Goal: Information Seeking & Learning: Learn about a topic

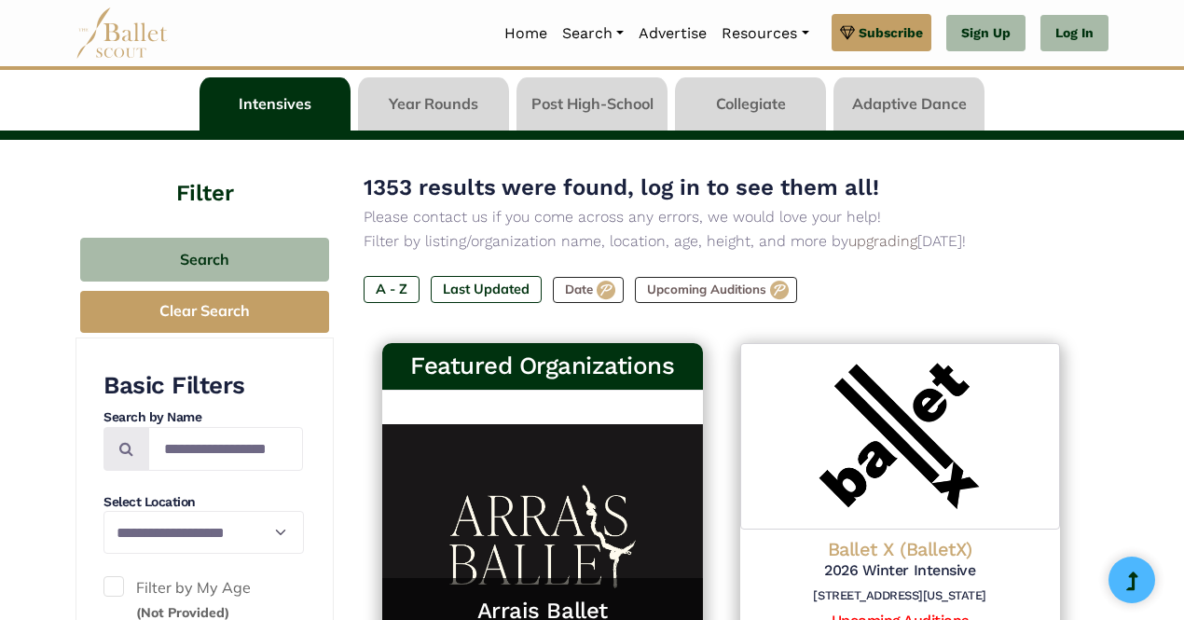
scroll to position [65, 0]
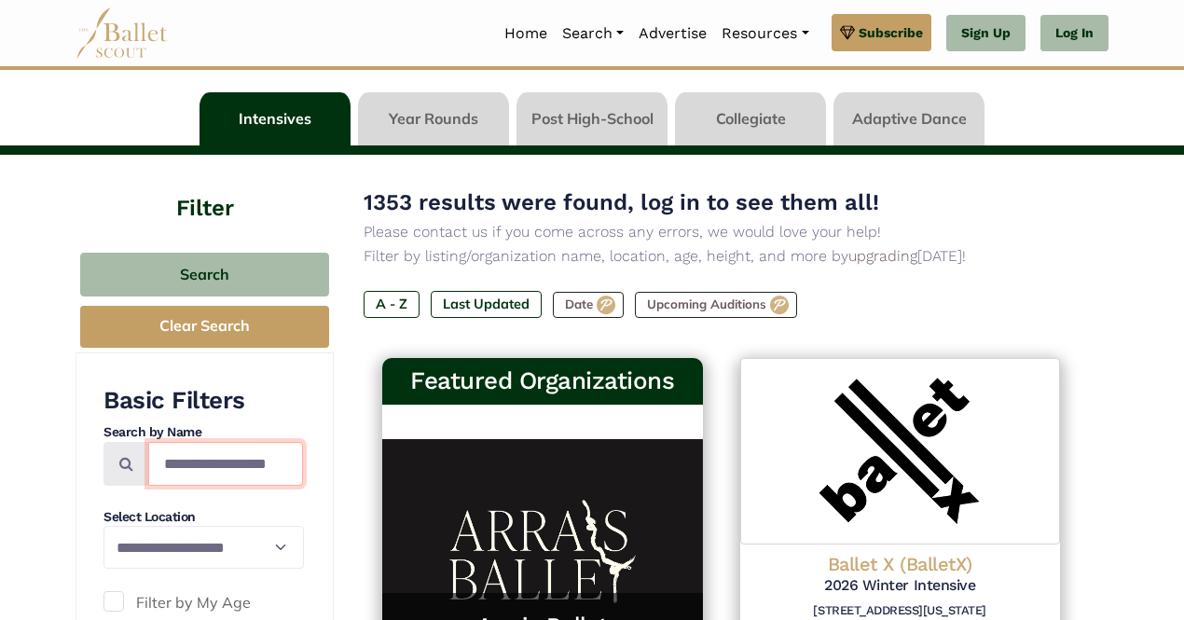
click at [204, 469] on input "Search by names..." at bounding box center [225, 464] width 155 height 44
type input "*****"
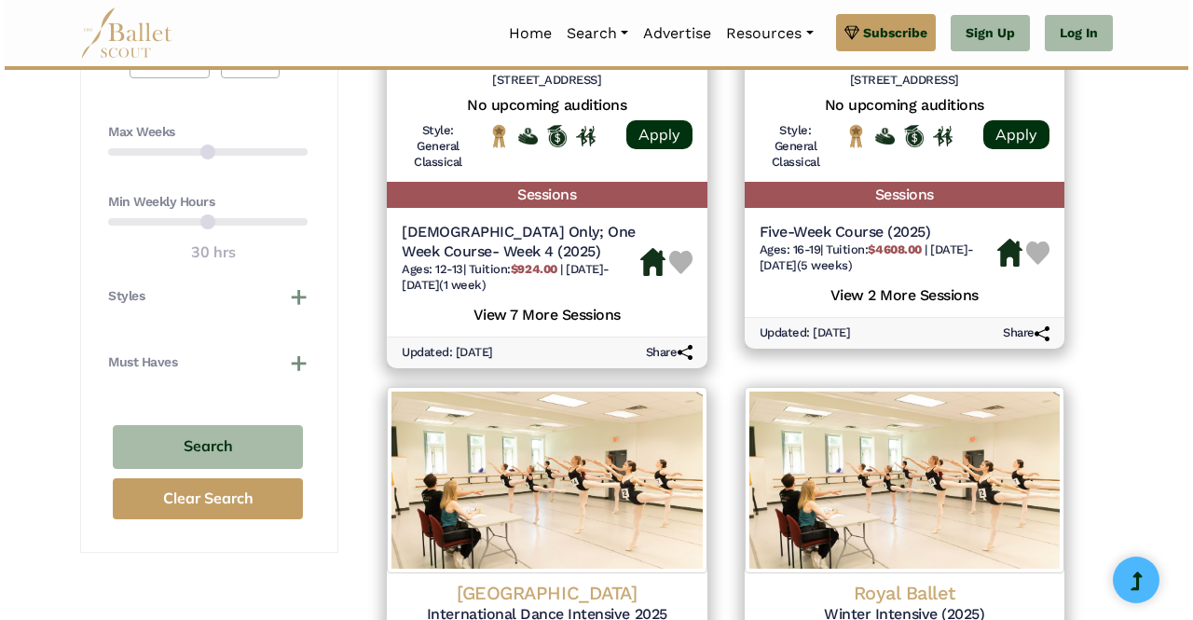
scroll to position [839, 0]
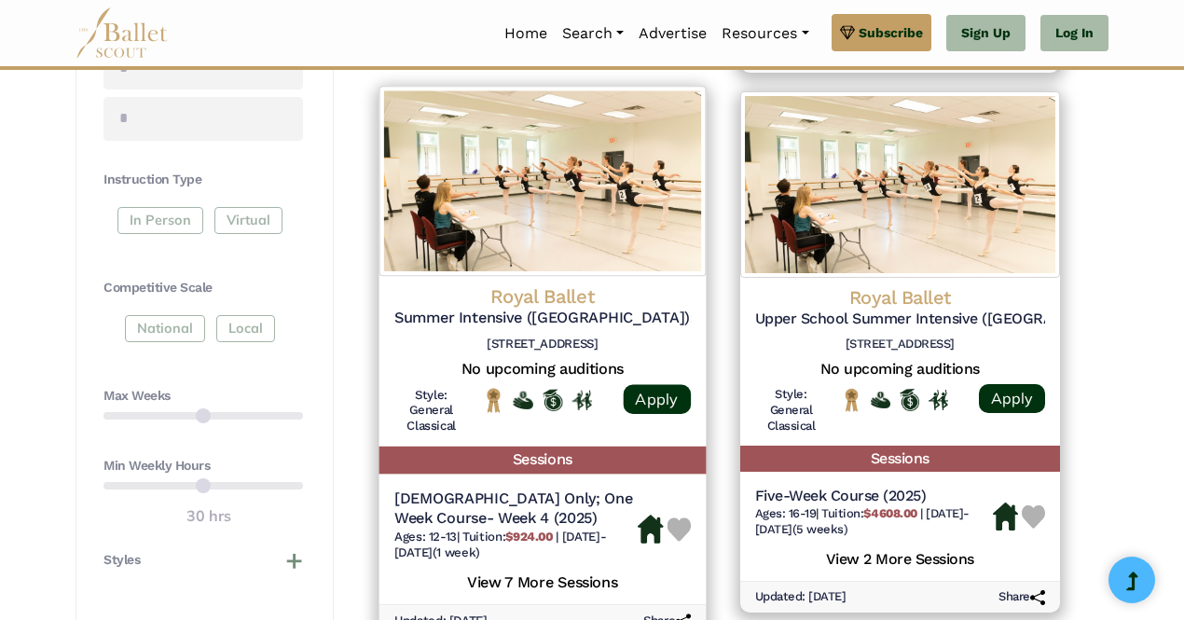
click at [488, 320] on h5 "Summer Intensive ([GEOGRAPHIC_DATA]): 2025" at bounding box center [542, 318] width 296 height 20
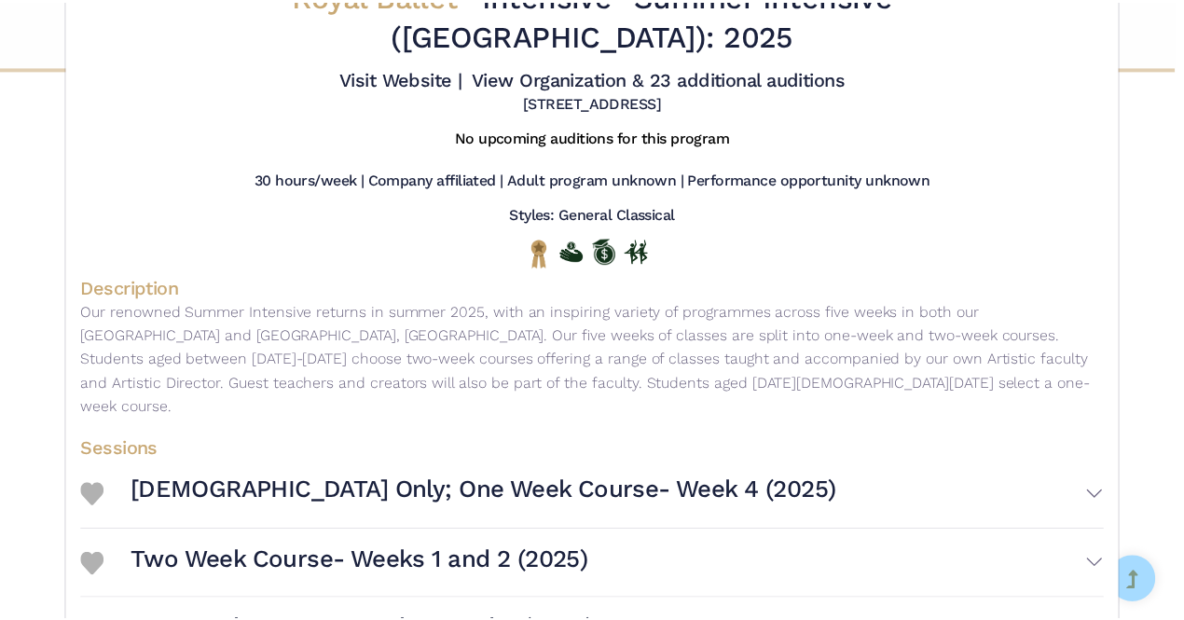
scroll to position [0, 0]
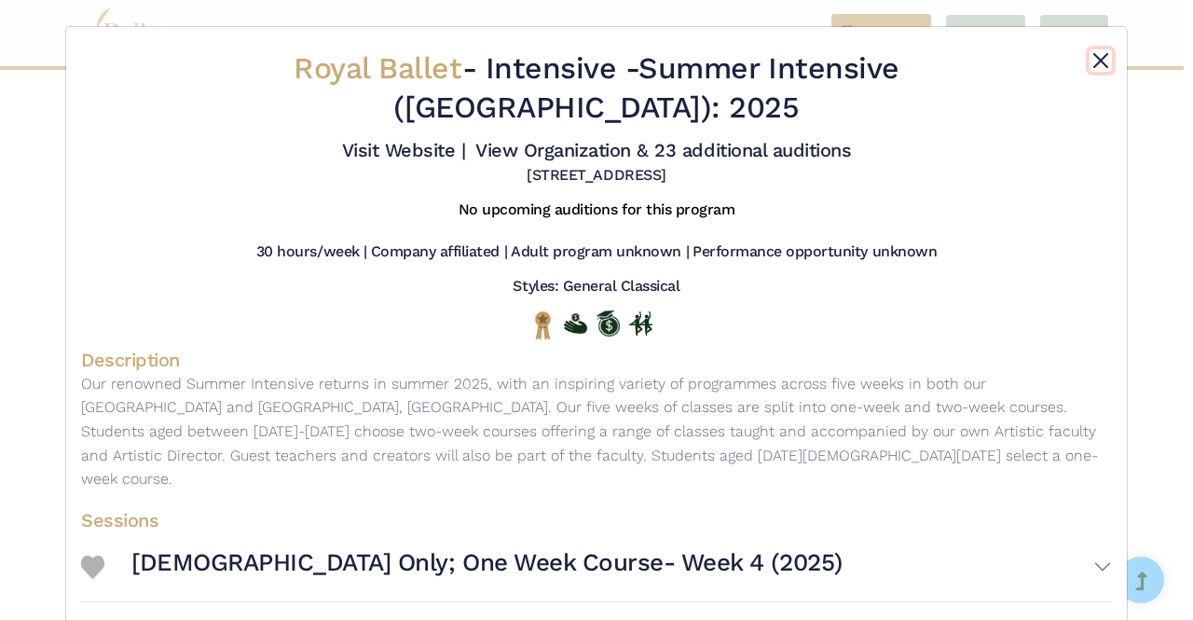
click at [1098, 64] on button "Close" at bounding box center [1101, 60] width 22 height 22
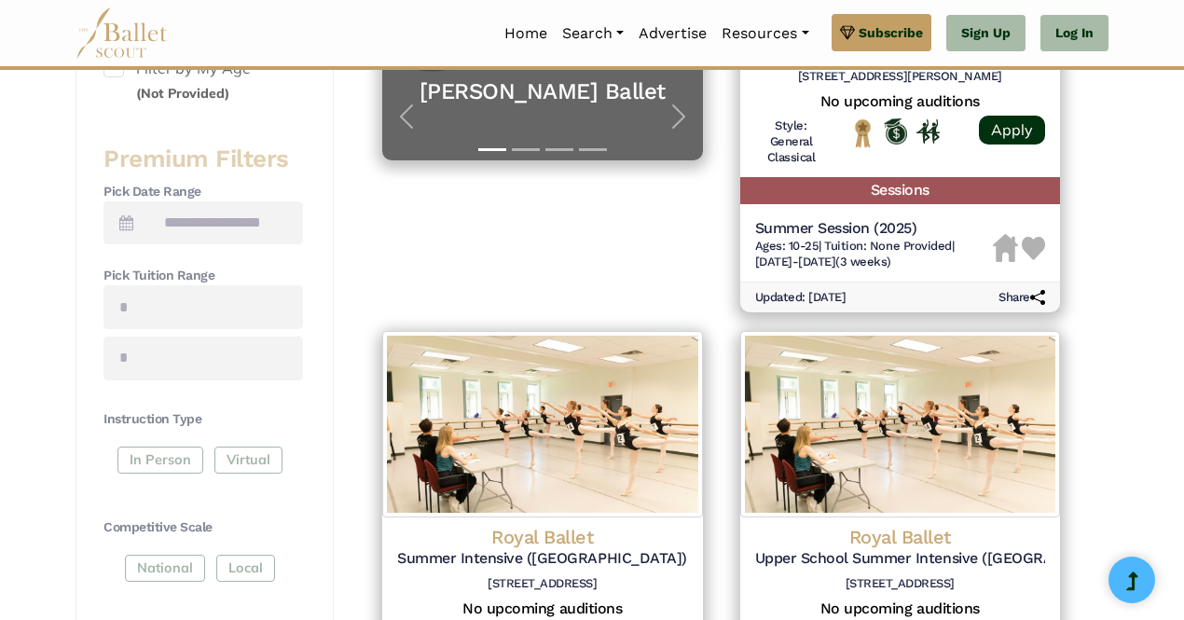
scroll to position [373, 0]
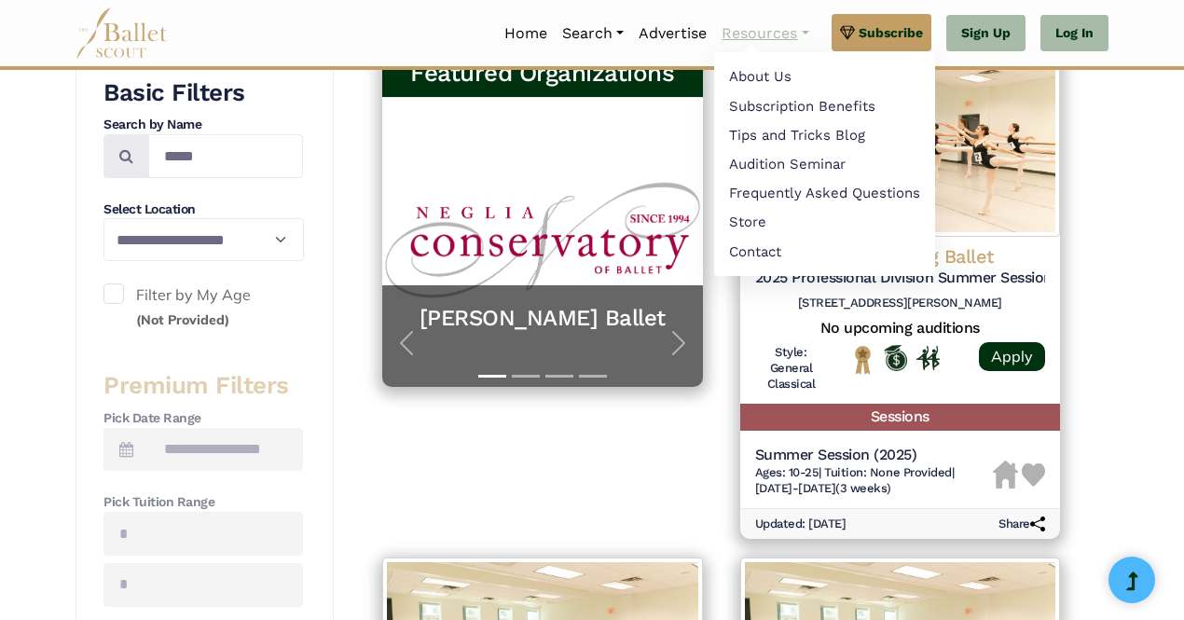
click at [752, 29] on link "Resources" at bounding box center [765, 33] width 102 height 39
click at [788, 199] on link "Frequently Asked Questions" at bounding box center [824, 195] width 221 height 29
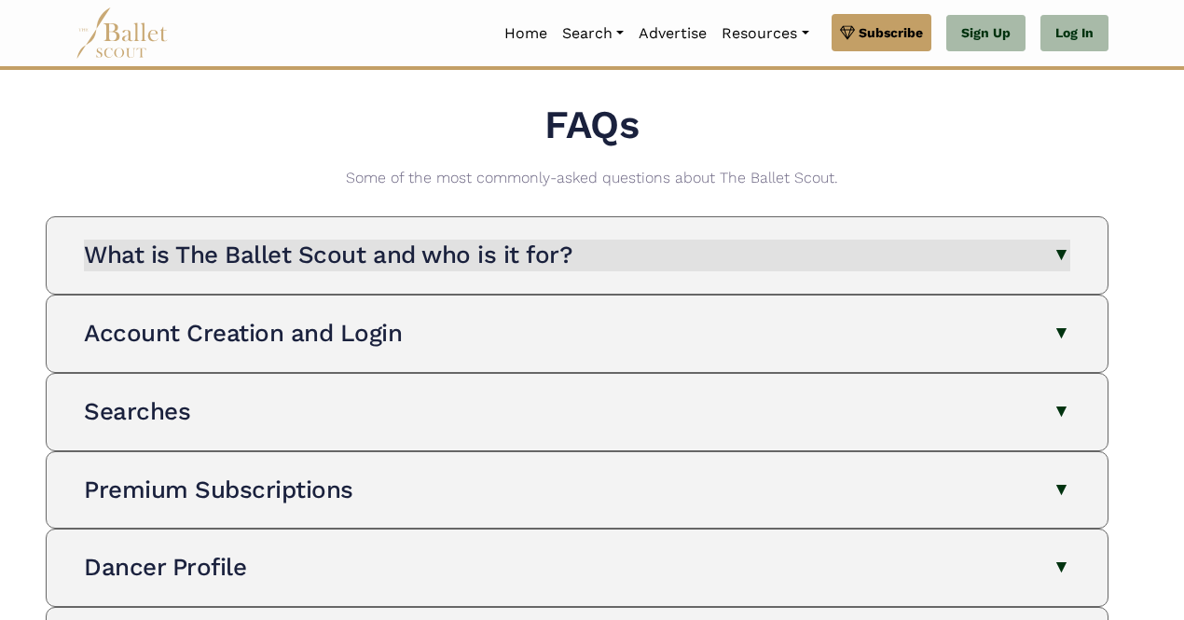
click at [784, 270] on button "What is The Ballet Scout and who is it for?" at bounding box center [577, 256] width 986 height 32
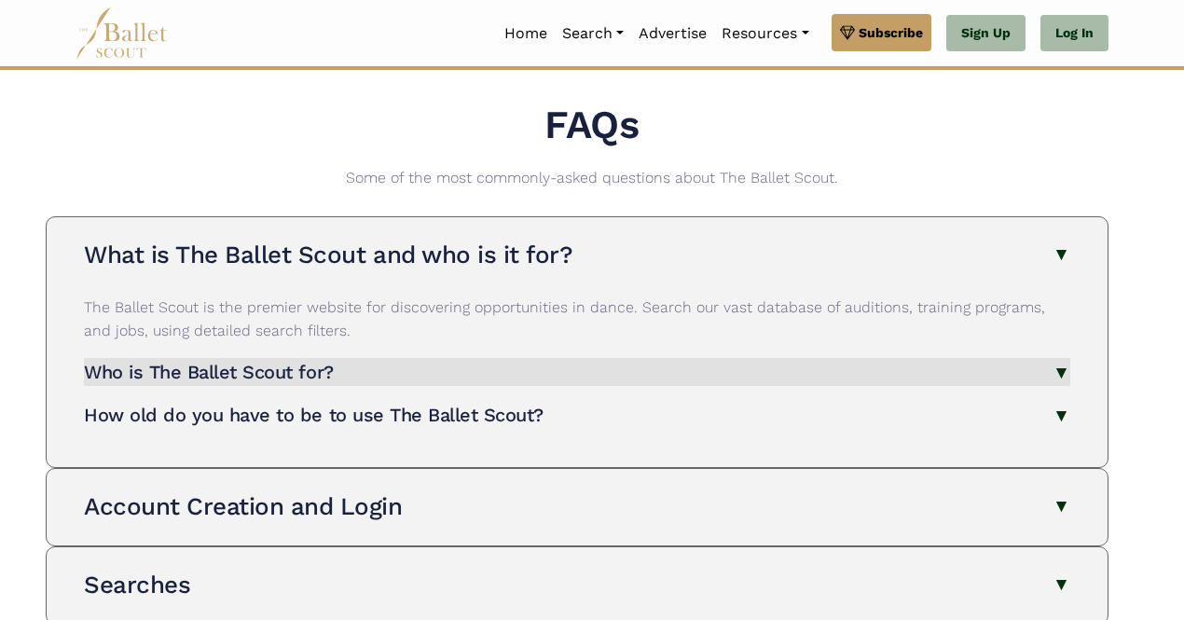
click at [794, 377] on button "Who is The Ballet Scout for?" at bounding box center [577, 372] width 986 height 29
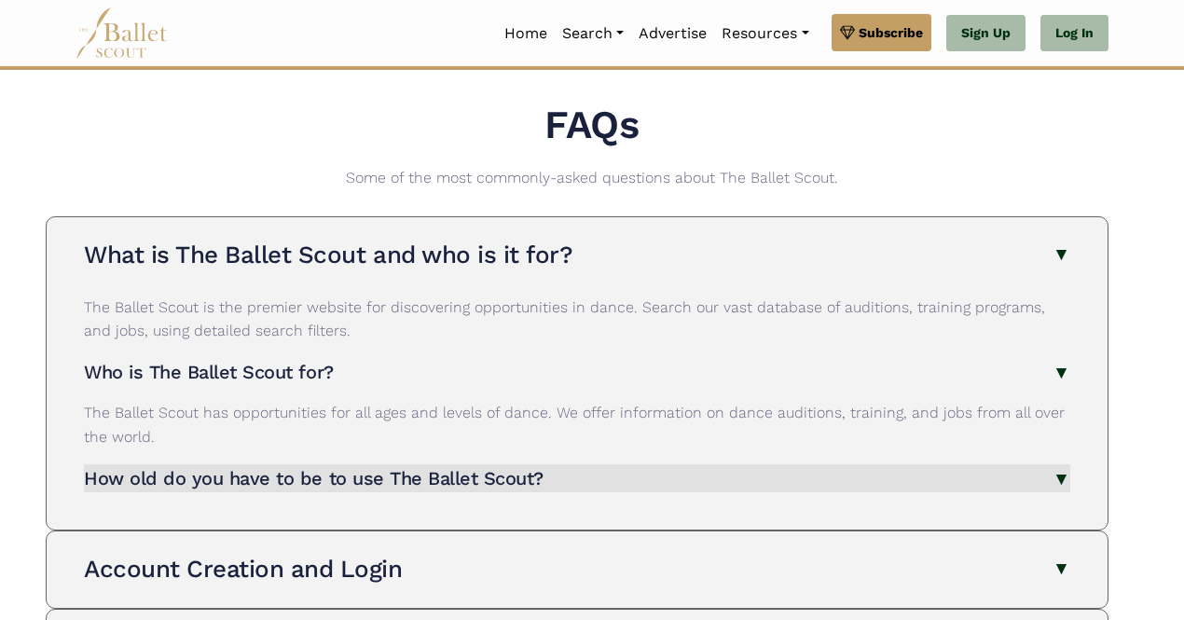
click at [796, 476] on button "How old do you have to be to use The Ballet Scout?" at bounding box center [577, 478] width 986 height 29
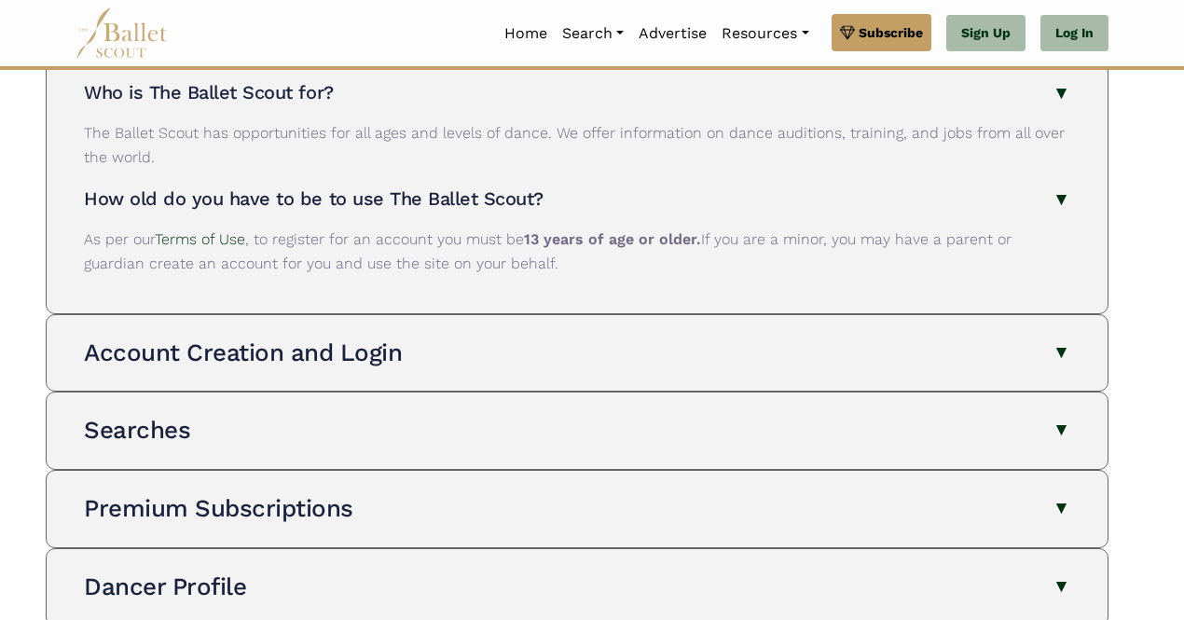
scroll to position [373, 0]
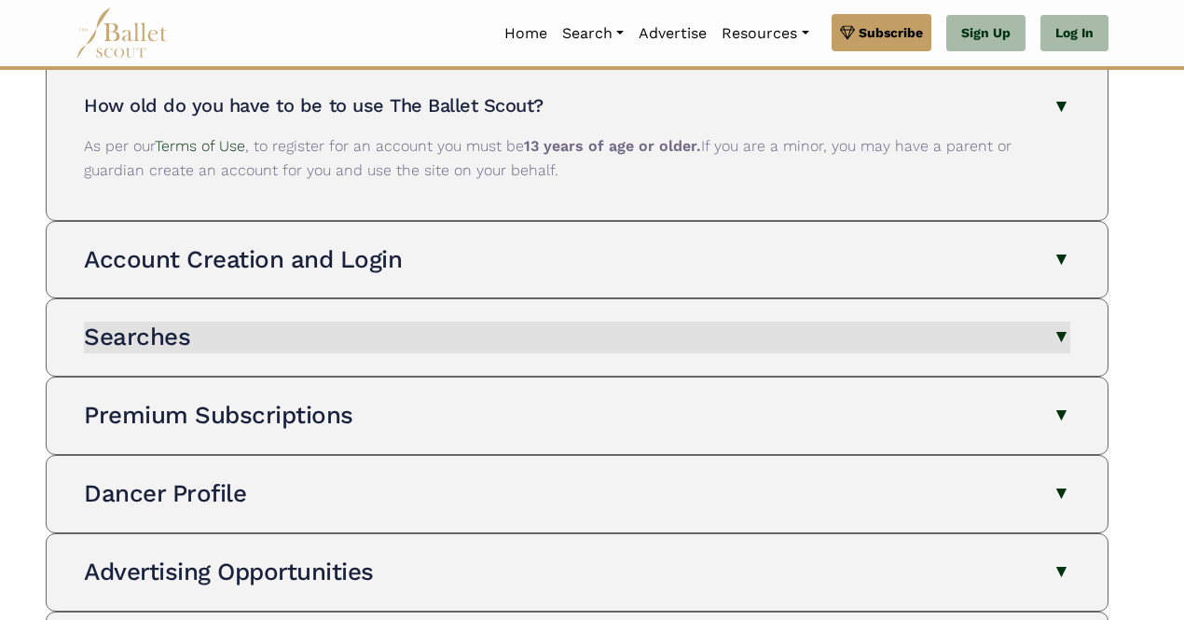
click at [824, 336] on button "Searches" at bounding box center [577, 338] width 986 height 32
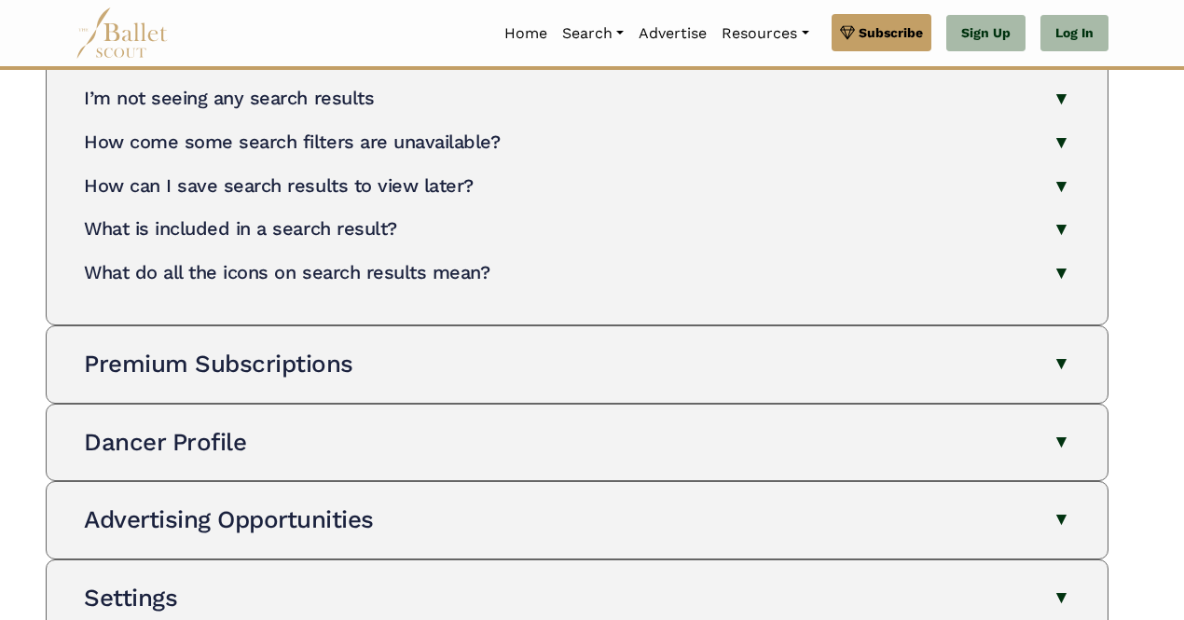
scroll to position [1491, 0]
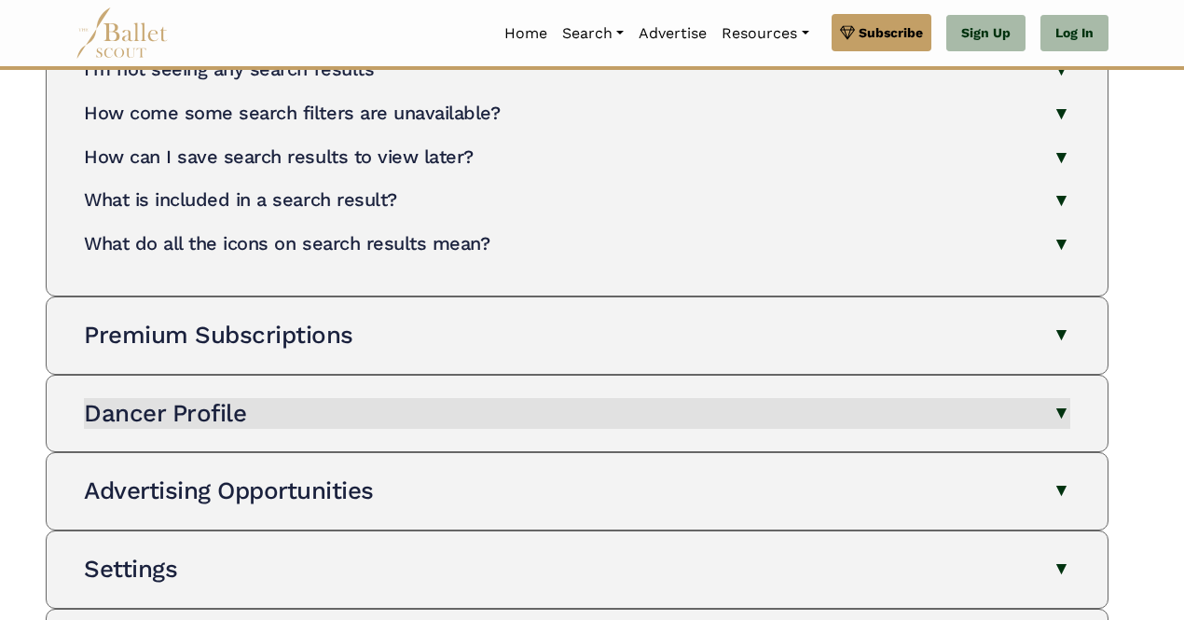
click at [819, 398] on button "Dancer Profile" at bounding box center [577, 414] width 986 height 32
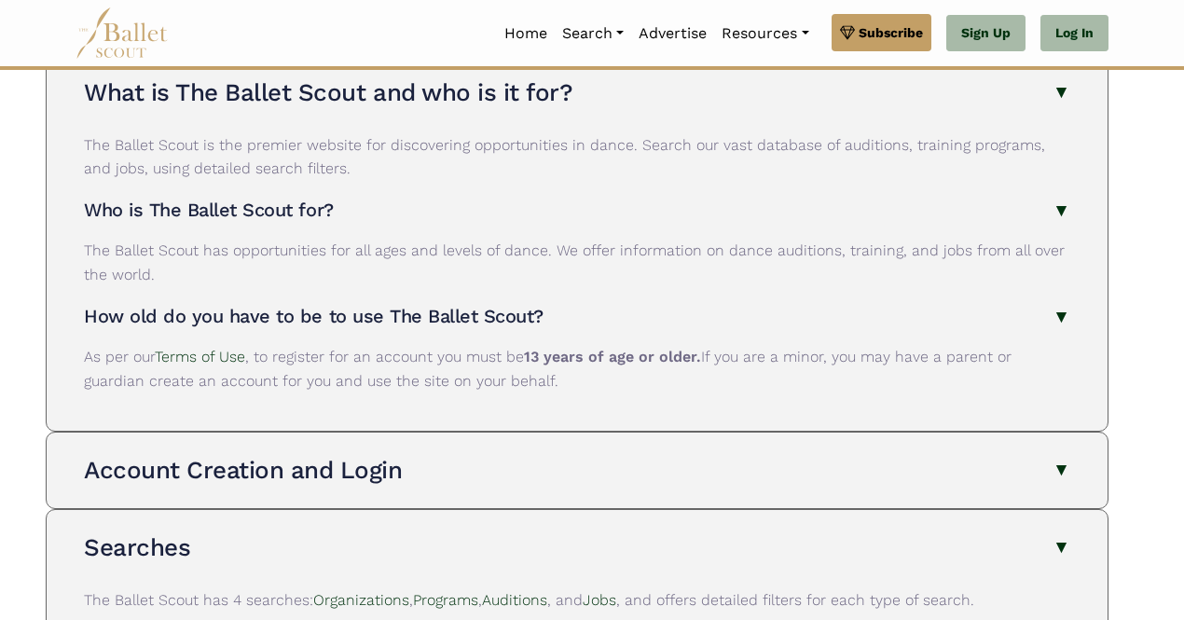
scroll to position [0, 0]
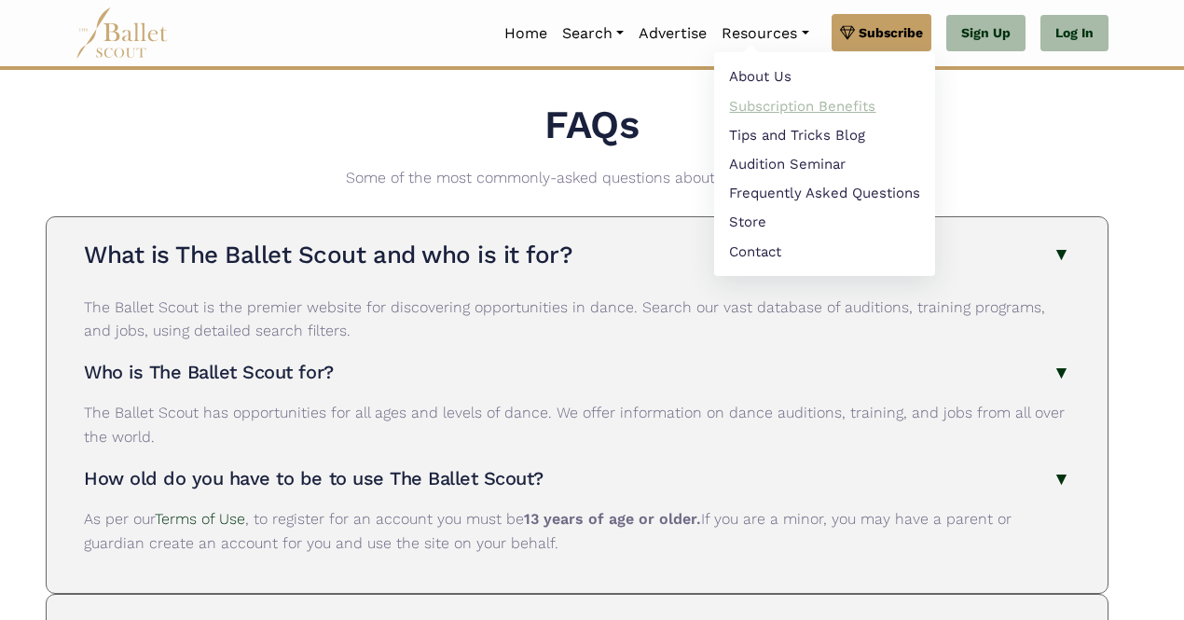
click at [757, 105] on link "Subscription Benefits" at bounding box center [824, 105] width 221 height 29
